Goal: Find contact information: Find contact information

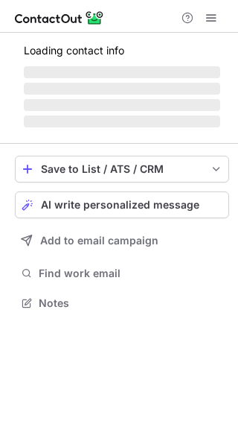
scroll to position [302, 238]
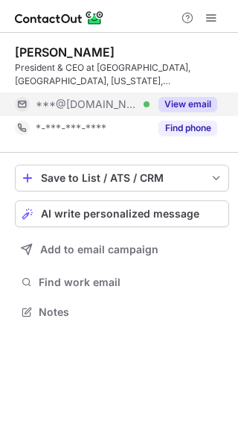
click at [185, 103] on button "View email" at bounding box center [188, 104] width 59 height 15
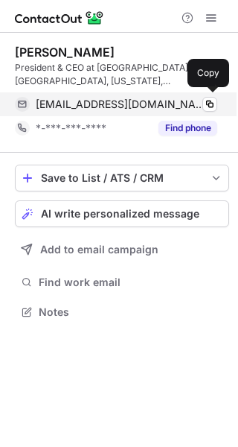
click at [189, 103] on div "zasatti9@yahoo.com Verified" at bounding box center [127, 104] width 182 height 13
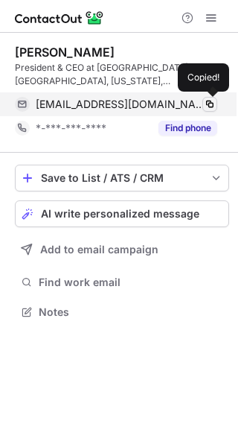
click at [207, 103] on span at bounding box center [210, 104] width 12 height 12
